Goal: Navigation & Orientation: Find specific page/section

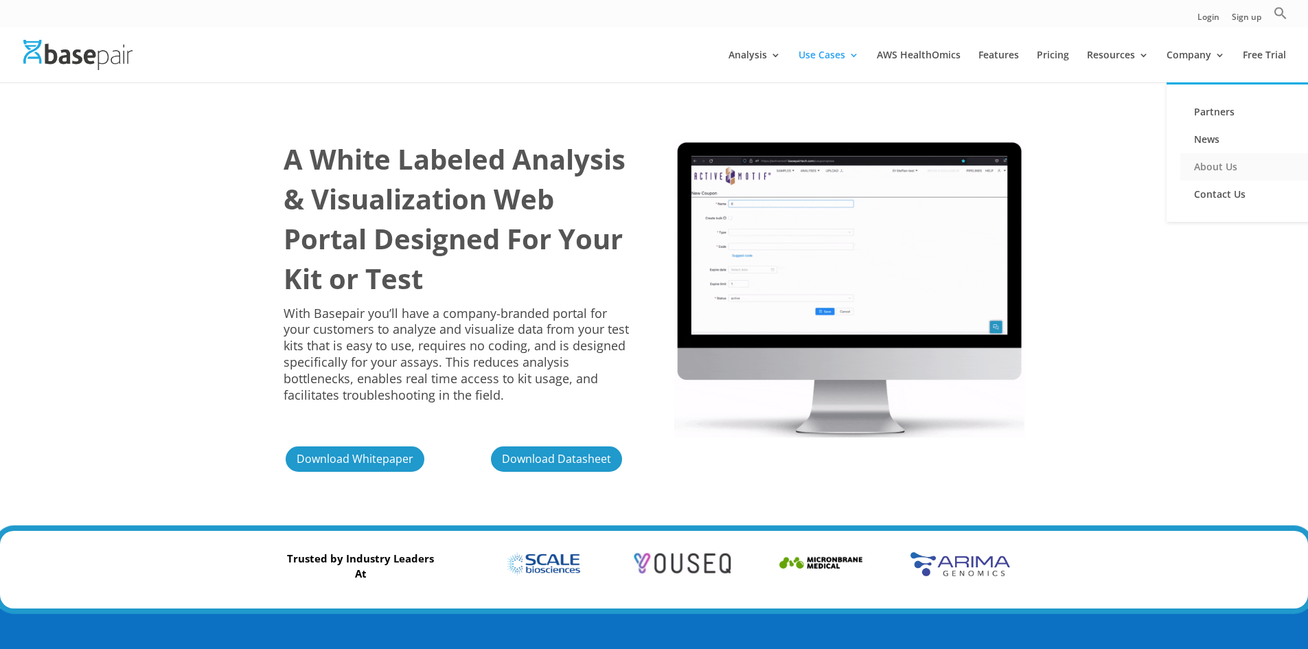
click at [1222, 168] on link "About Us" at bounding box center [1248, 166] width 137 height 27
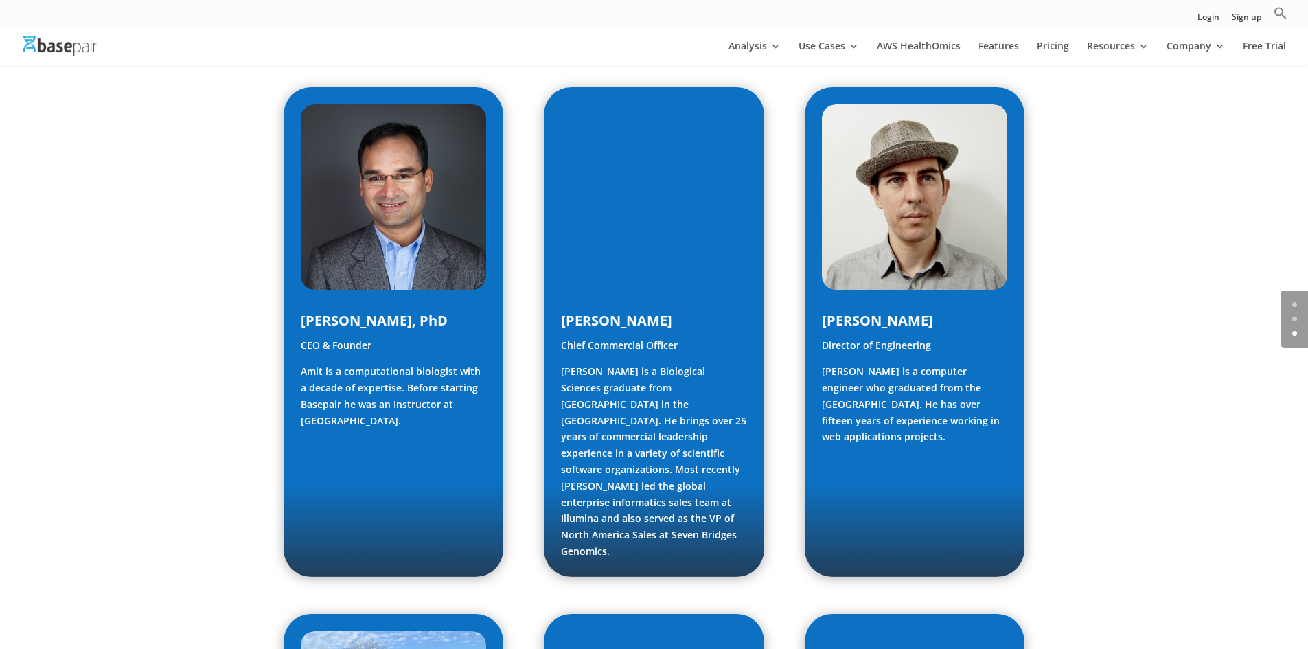
scroll to position [618, 0]
